Goal: Find specific page/section: Find specific page/section

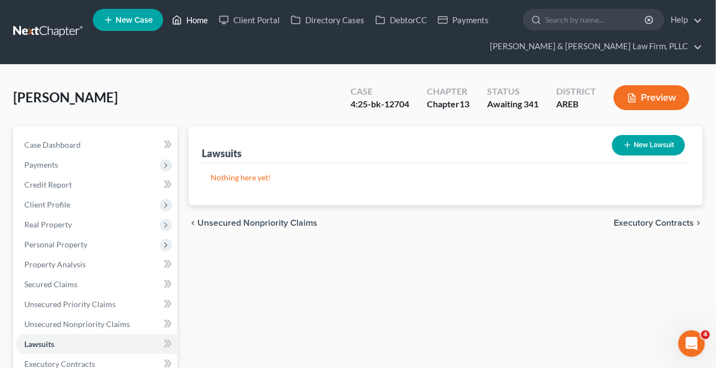
click at [194, 24] on link "Home" at bounding box center [189, 20] width 47 height 20
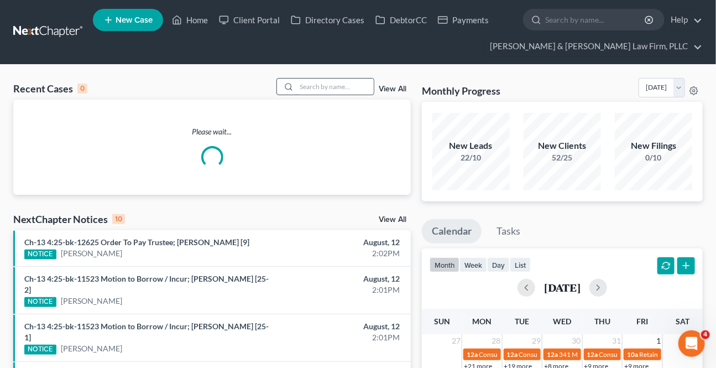
click at [321, 88] on input "search" at bounding box center [334, 87] width 77 height 16
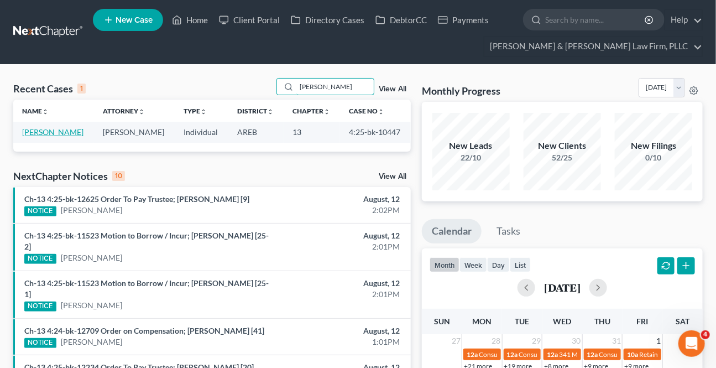
type input "[PERSON_NAME]"
click at [33, 132] on link "[PERSON_NAME]" at bounding box center [52, 131] width 61 height 9
select select "6"
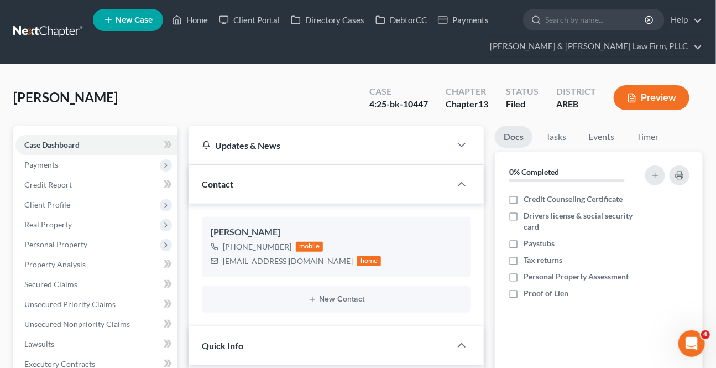
scroll to position [251, 0]
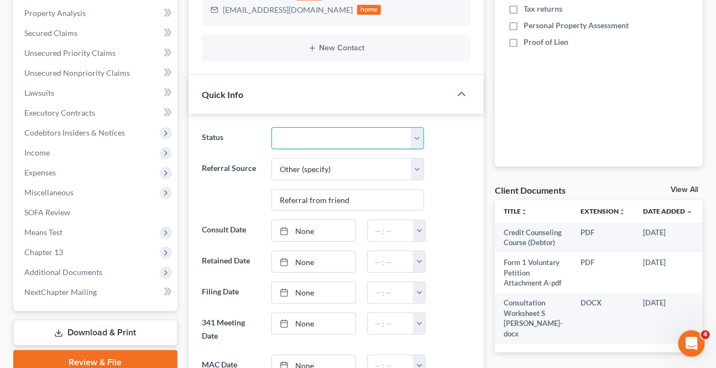
drag, startPoint x: 293, startPoint y: 134, endPoint x: 298, endPoint y: 144, distance: 11.4
click at [293, 134] on select "Awaiting 341 Chapter 7 - Attended Meeting Confirmed Discharged Dismissed New Co…" at bounding box center [348, 138] width 152 height 22
select select "2"
click at [272, 127] on select "Awaiting 341 Chapter 7 - Attended Meeting Confirmed Discharged Dismissed New Co…" at bounding box center [348, 138] width 152 height 22
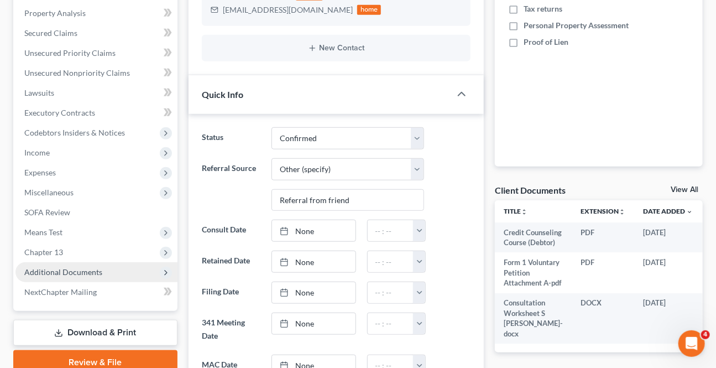
click at [54, 273] on span "Additional Documents" at bounding box center [63, 271] width 78 height 9
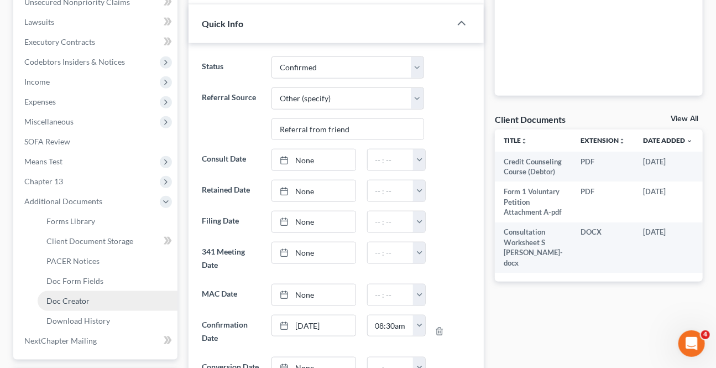
scroll to position [352, 0]
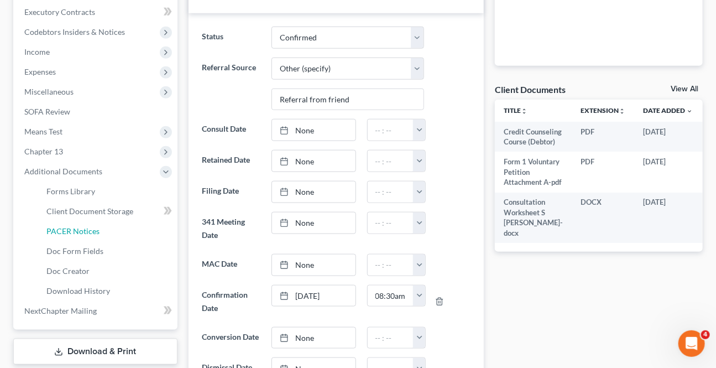
click at [78, 227] on span "PACER Notices" at bounding box center [72, 230] width 53 height 9
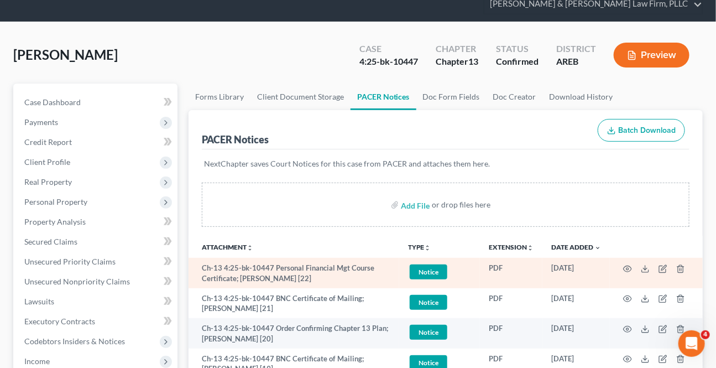
scroll to position [100, 0]
